Goal: Information Seeking & Learning: Find specific page/section

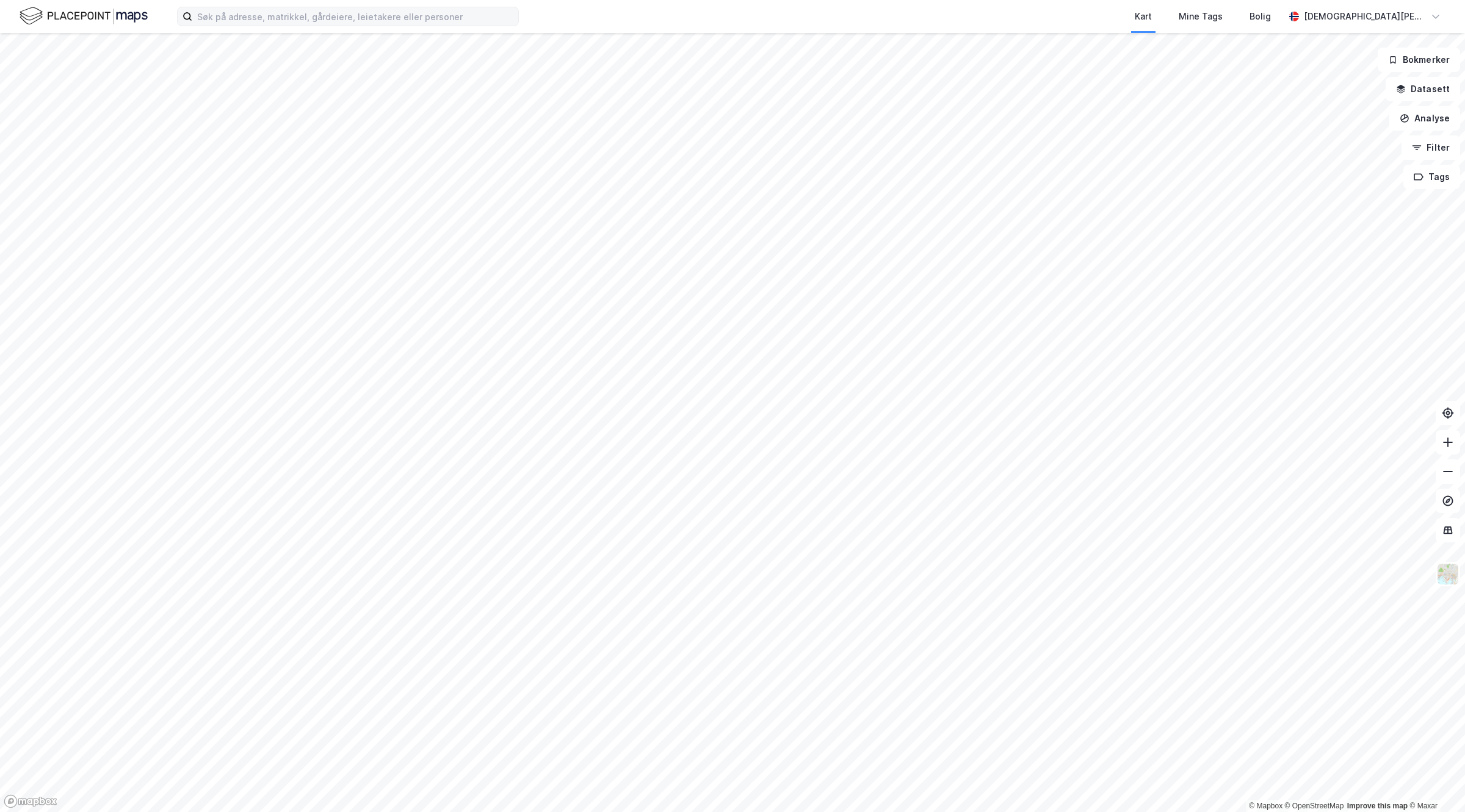
drag, startPoint x: 458, startPoint y: 5, endPoint x: 468, endPoint y: 16, distance: 14.9
click at [459, 4] on div "Kart Mine Tags Bolig [PERSON_NAME]" at bounding box center [732, 17] width 1465 height 33
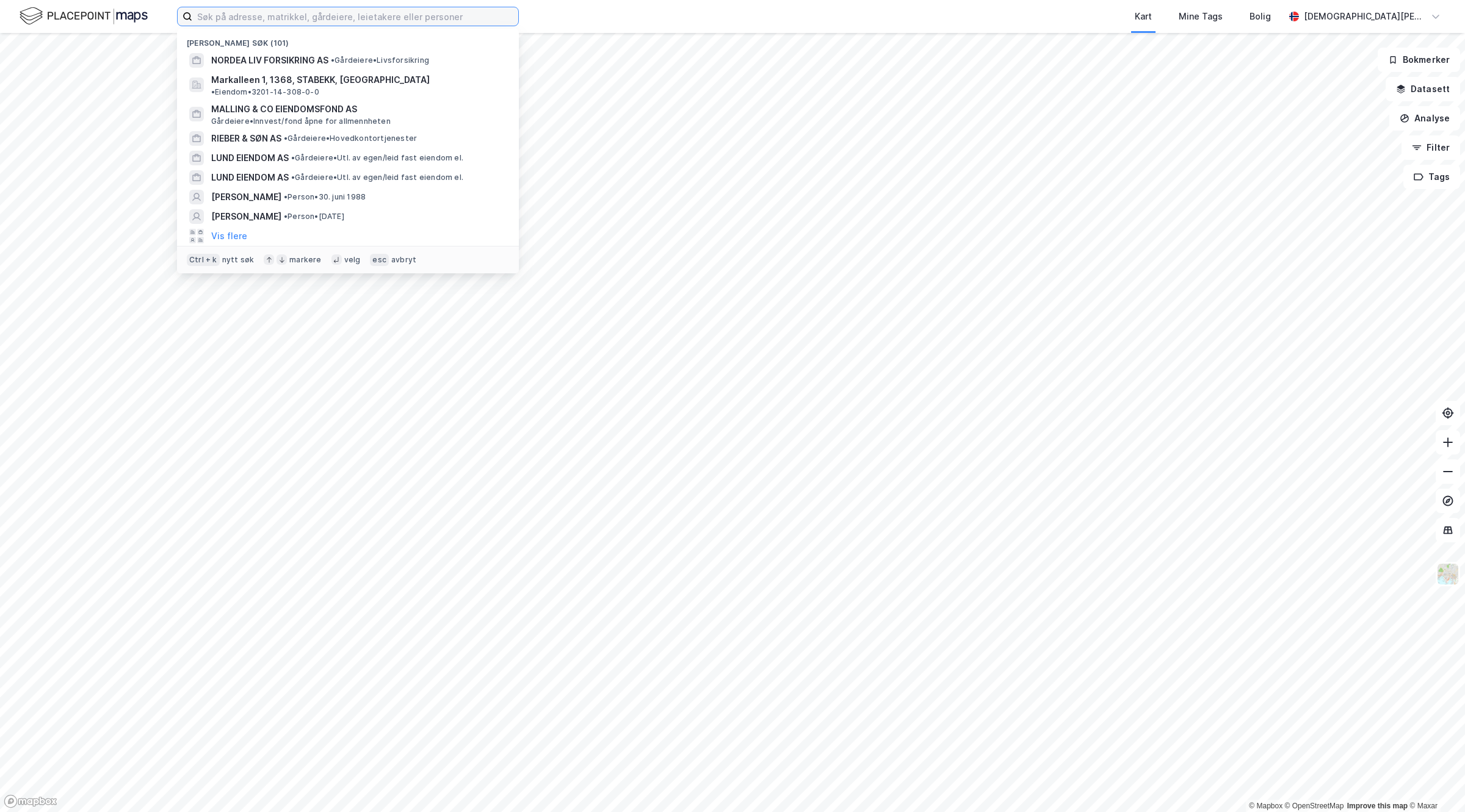
click at [465, 16] on input at bounding box center [355, 17] width 326 height 18
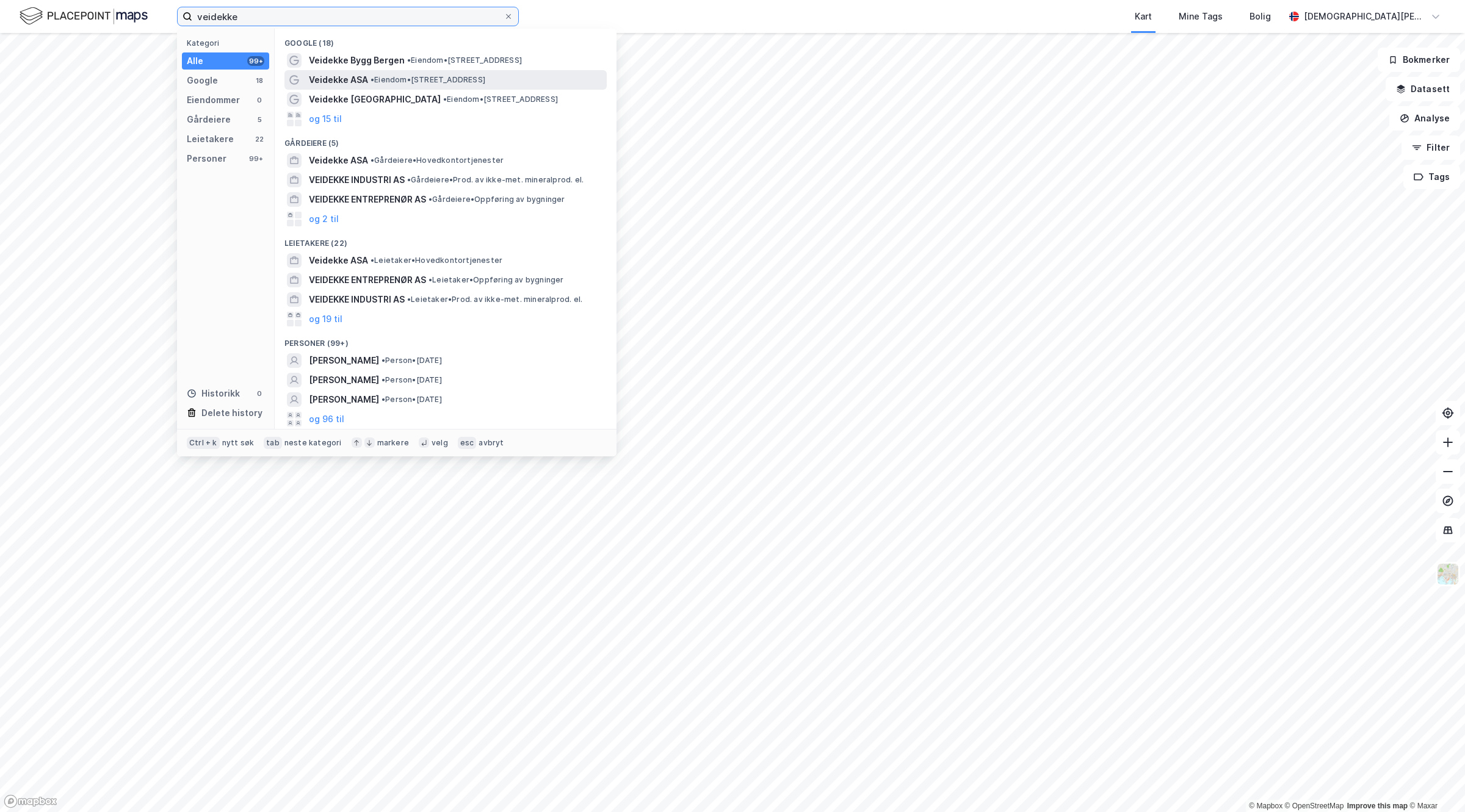
type input "veidekke"
click at [401, 83] on span "• Eiendom • [STREET_ADDRESS]" at bounding box center [427, 80] width 115 height 10
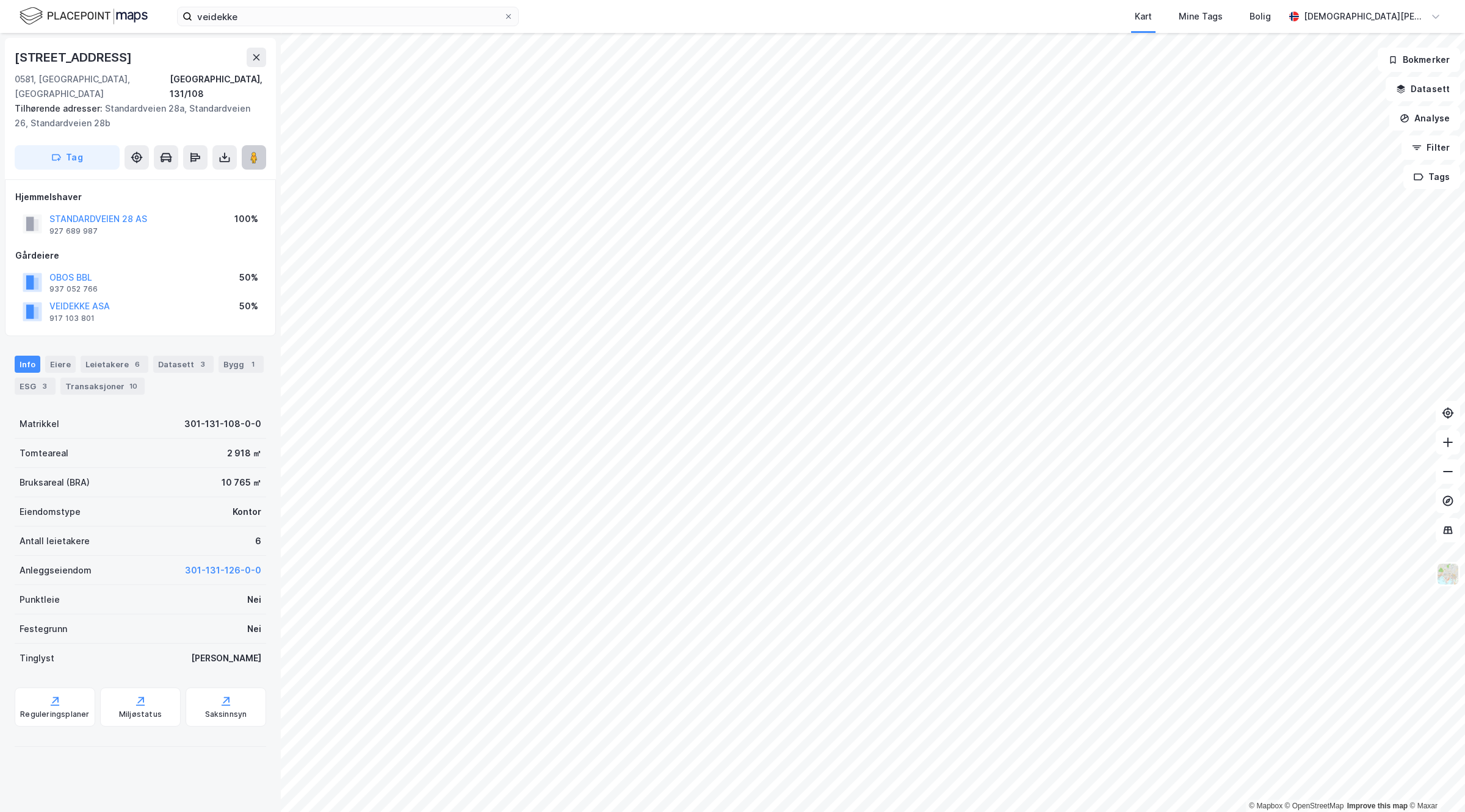
click at [255, 152] on image at bounding box center [254, 158] width 8 height 12
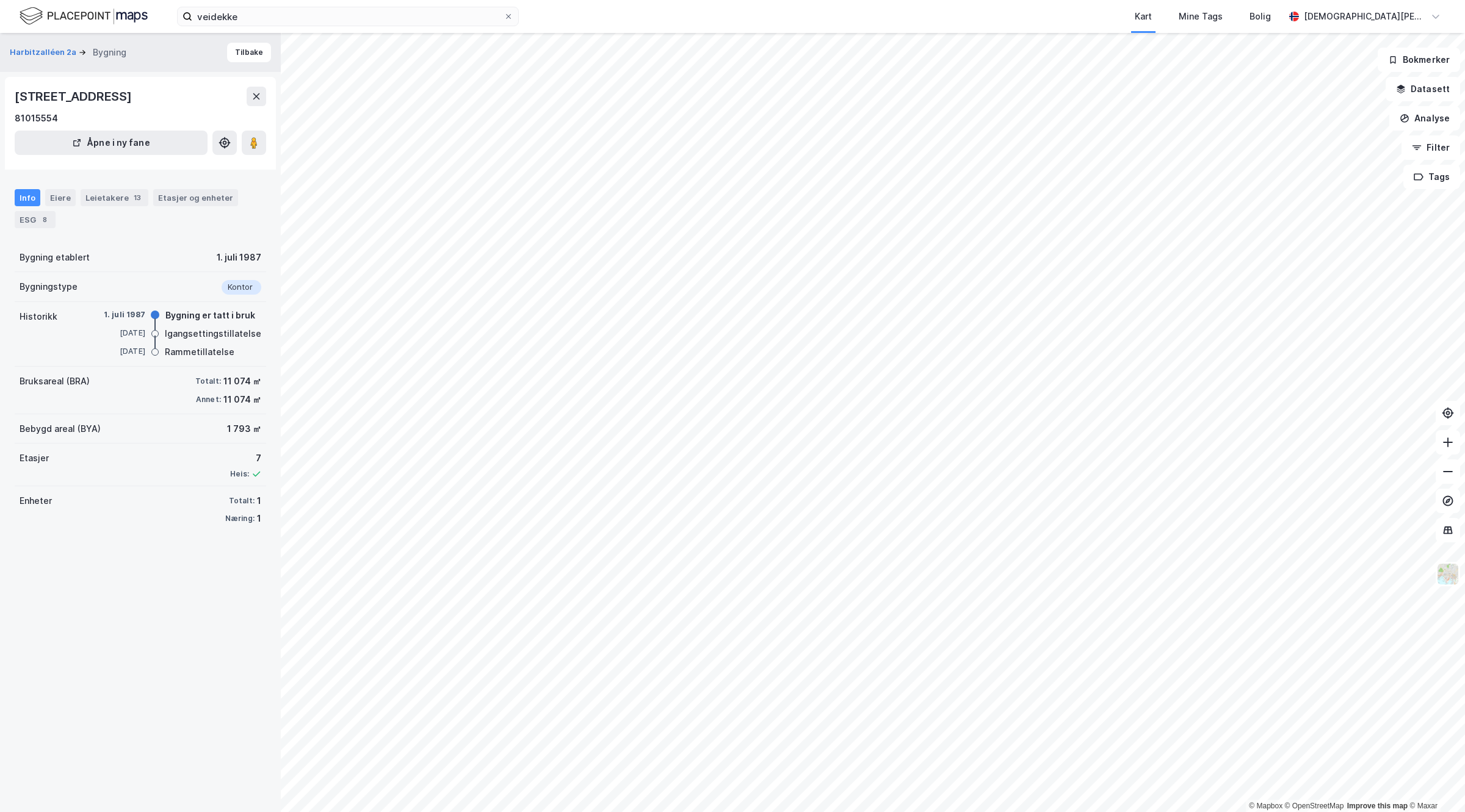
click at [49, 41] on div "Harbitzalléen 2a Bygning Tilbake" at bounding box center [140, 53] width 281 height 39
click at [46, 47] on button "Harbitzalléen 2a" at bounding box center [44, 53] width 69 height 12
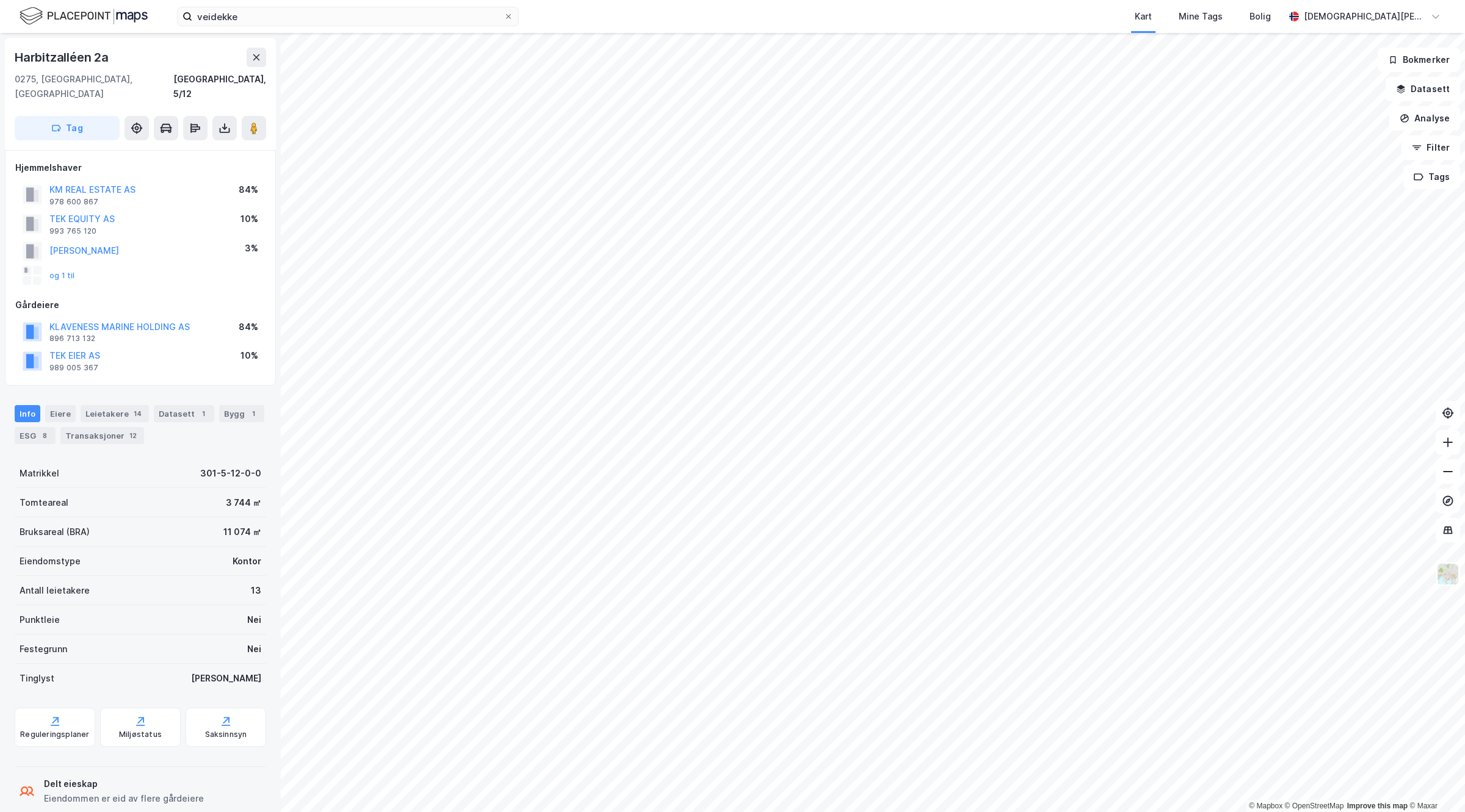
click at [110, 180] on div "KM REAL ESTATE AS 978 600 867 84%" at bounding box center [140, 194] width 250 height 29
click at [0, 0] on button "KM REAL ESTATE AS" at bounding box center [0, 0] width 0 height 0
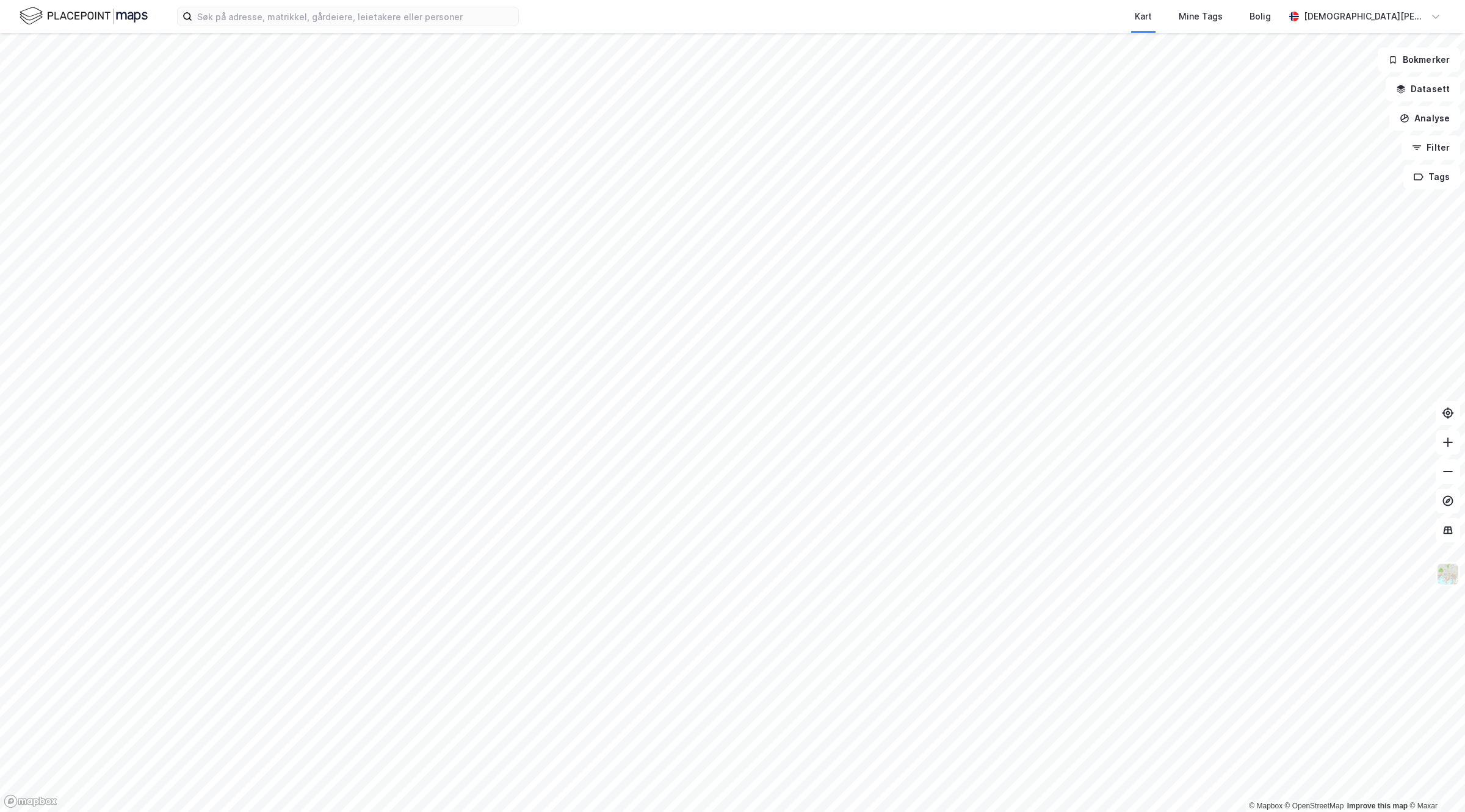
click at [443, 31] on div "Kart Mine Tags Bolig [PERSON_NAME]" at bounding box center [732, 17] width 1465 height 33
click at [433, 14] on input at bounding box center [355, 17] width 326 height 18
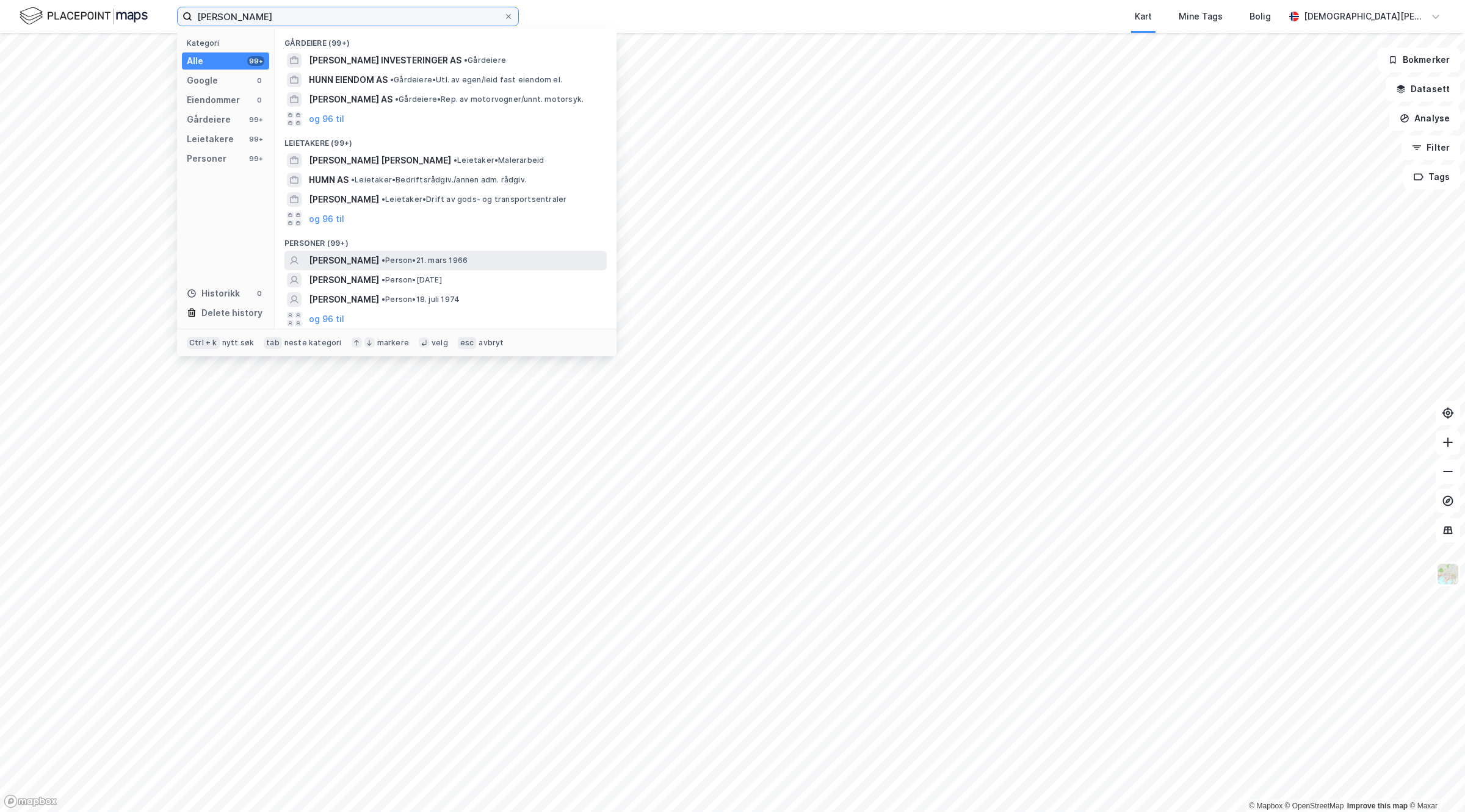
type input "peter michael huun"
click at [379, 263] on span "PETER MICHAEL HUUN" at bounding box center [343, 260] width 70 height 15
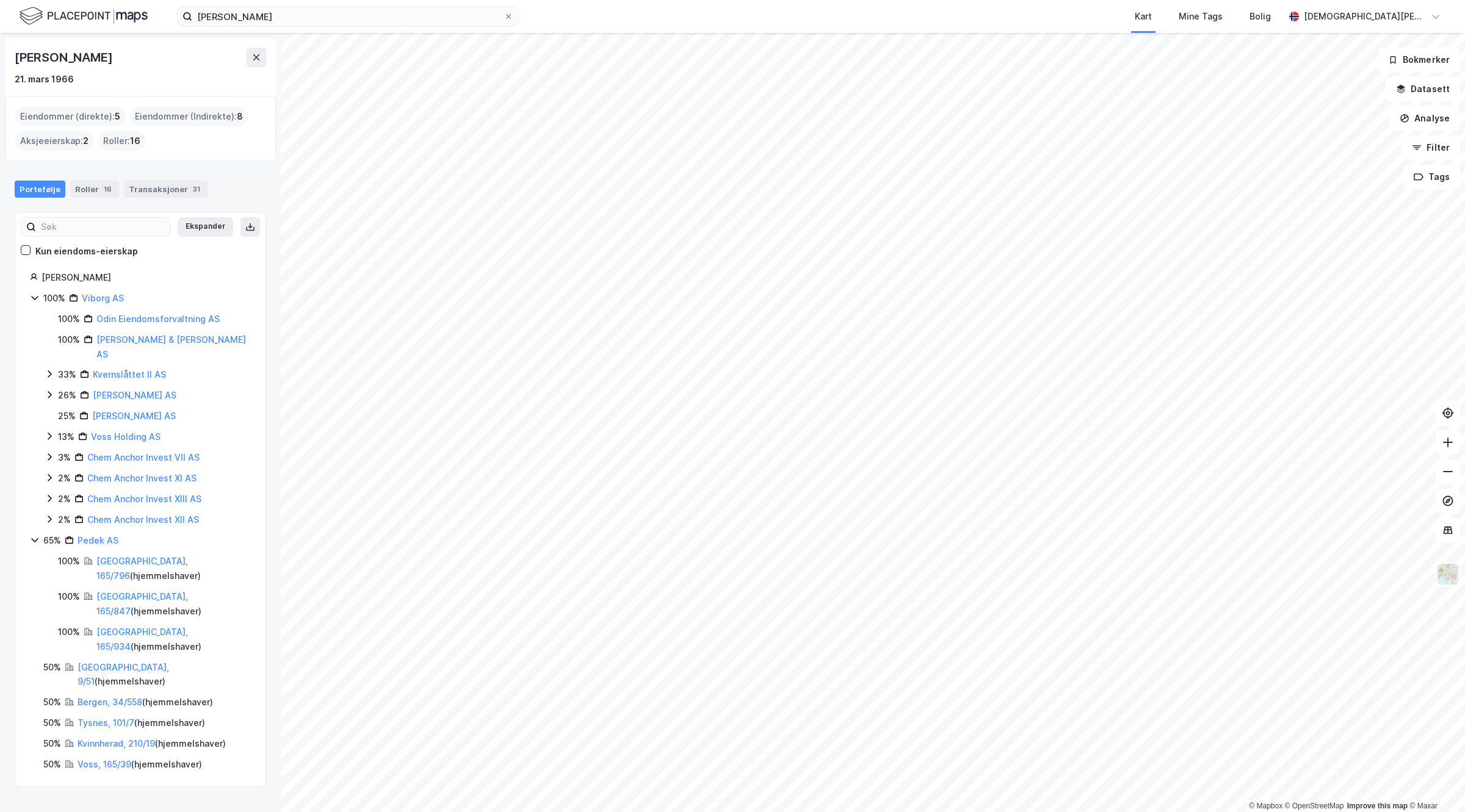
click at [806, 811] on html "peter michael huun Kart Mine Tags Bolig Christian Westad © Mapbox © OpenStreetM…" at bounding box center [732, 406] width 1465 height 812
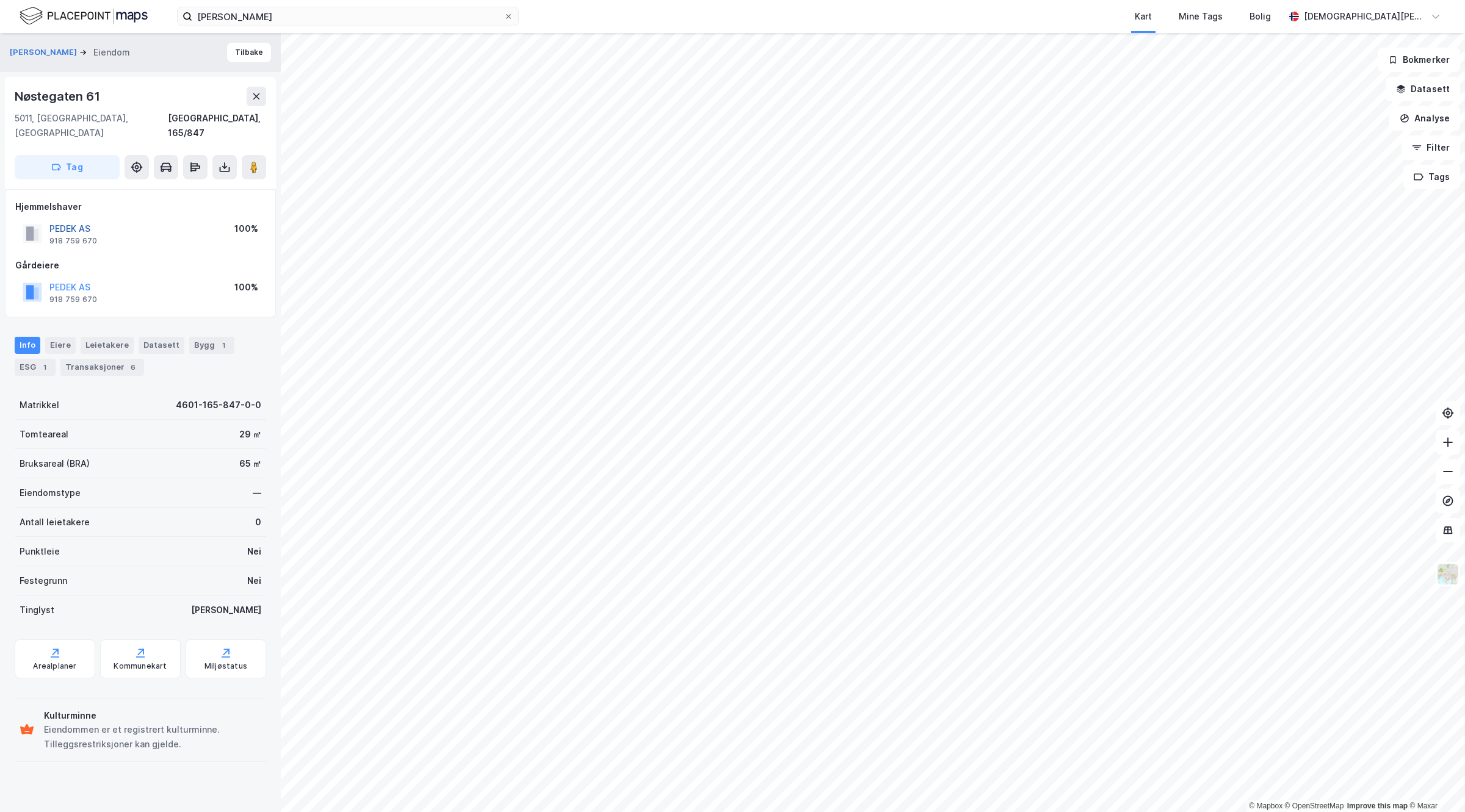
click at [0, 0] on button "PEDEK AS" at bounding box center [0, 0] width 0 height 0
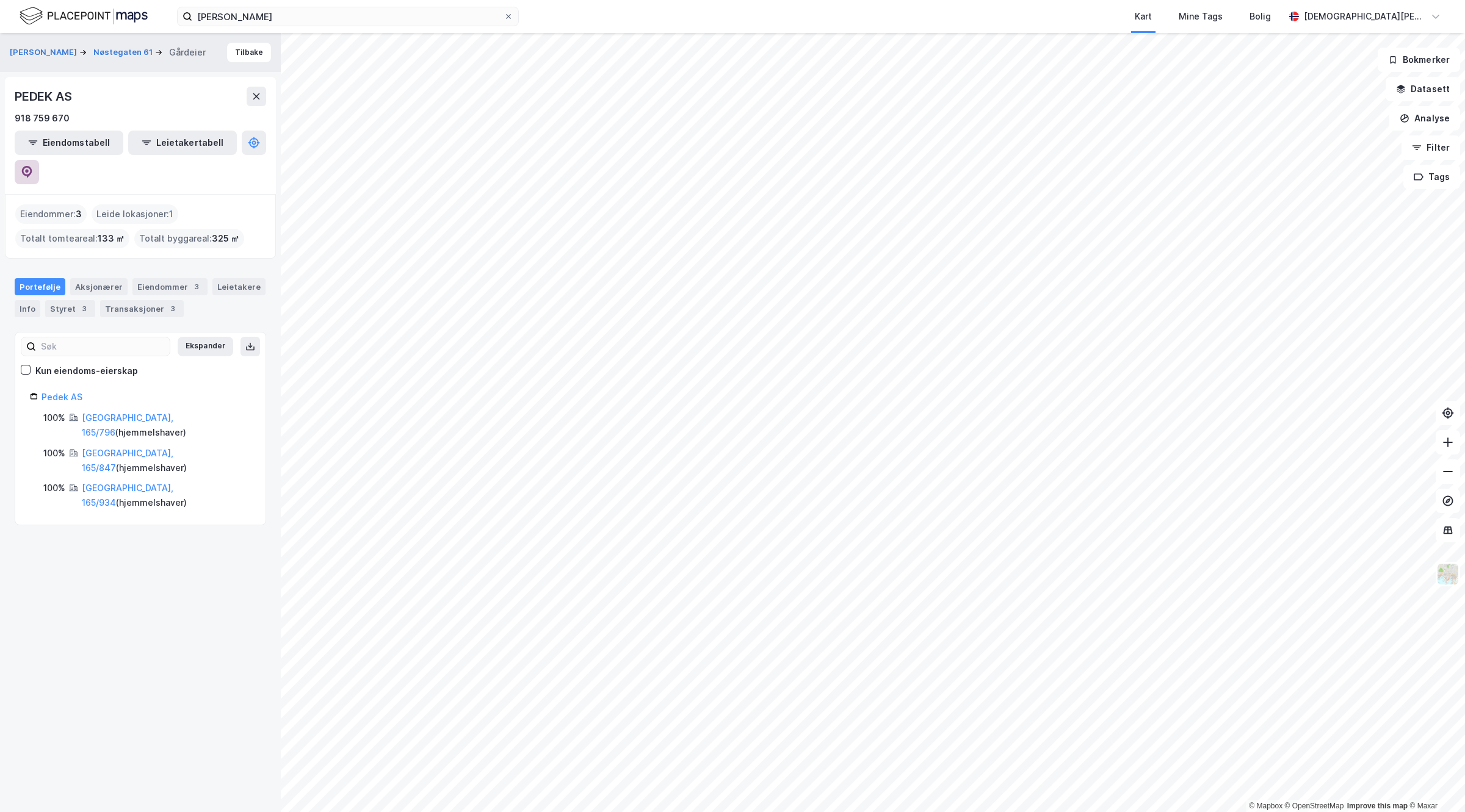
click at [39, 160] on button at bounding box center [27, 172] width 25 height 25
click at [279, 11] on input "peter michael huun" at bounding box center [348, 17] width 312 height 18
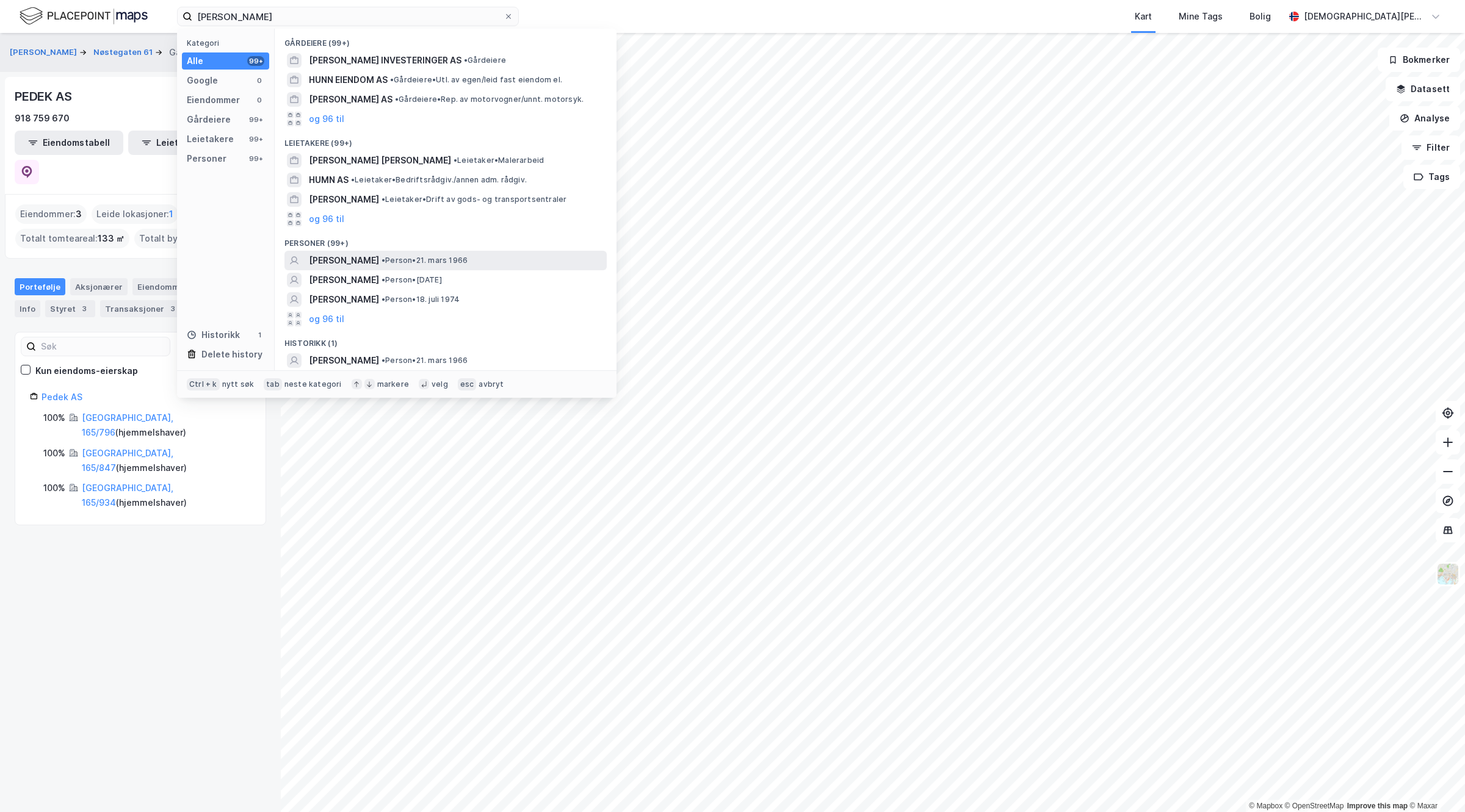
click at [379, 264] on span "PETER MICHAEL HUUN" at bounding box center [343, 260] width 70 height 15
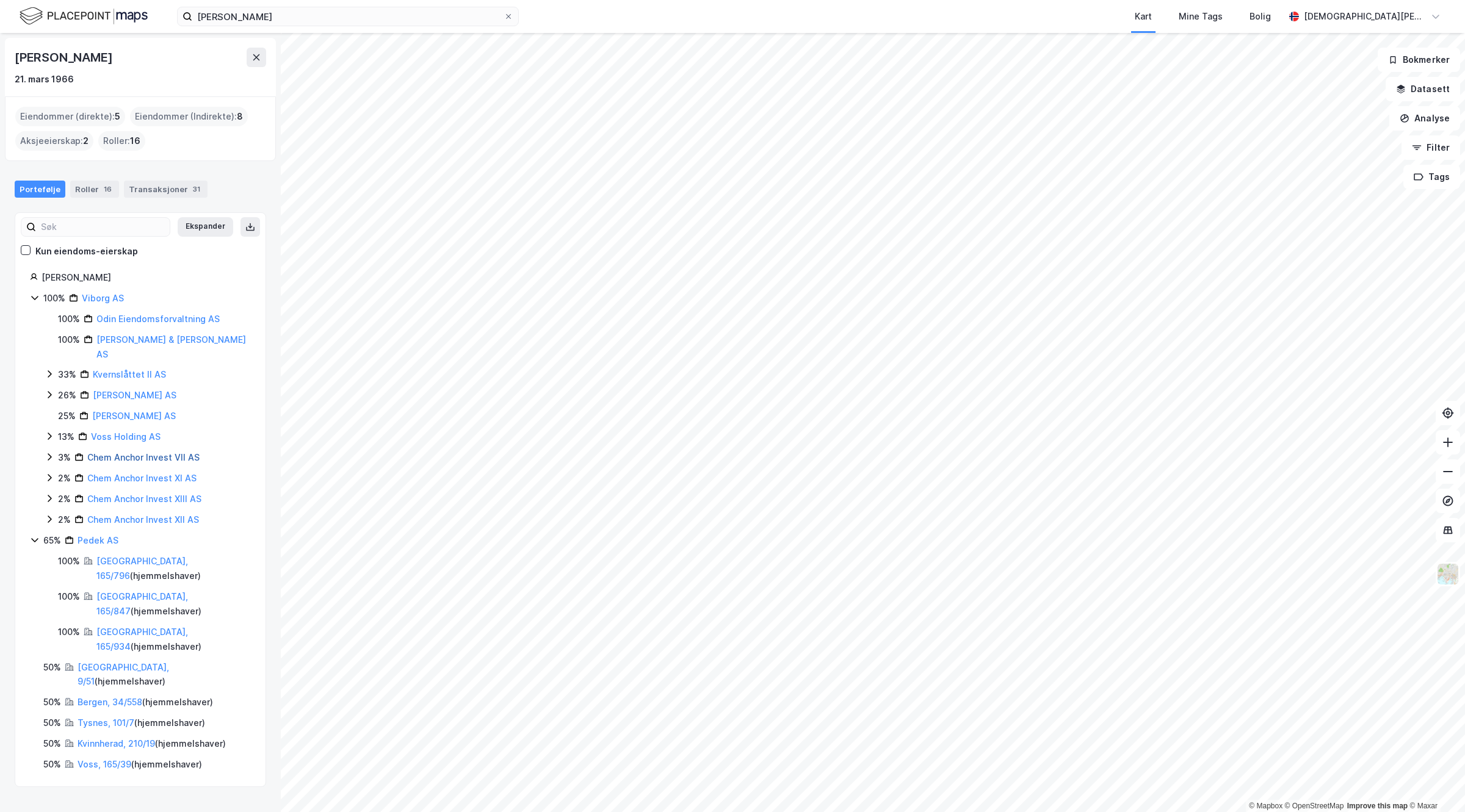
click at [117, 452] on link "Chem Anchor Invest VII AS" at bounding box center [143, 457] width 113 height 11
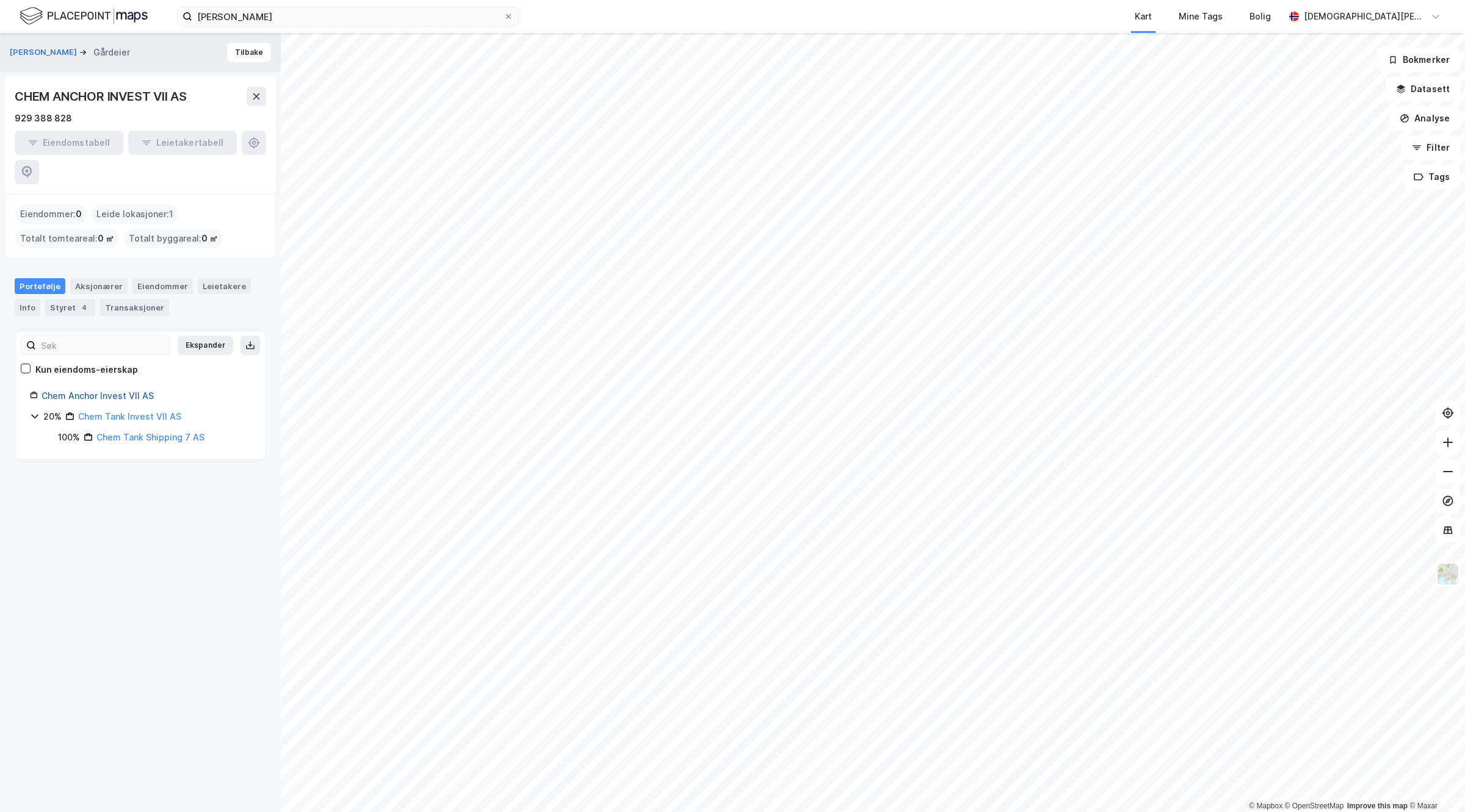
click at [105, 390] on link "Chem Anchor Invest VII AS" at bounding box center [98, 395] width 113 height 11
click at [102, 390] on link "Chem Anchor Invest VII AS" at bounding box center [98, 395] width 113 height 11
